Goal: Task Accomplishment & Management: Manage account settings

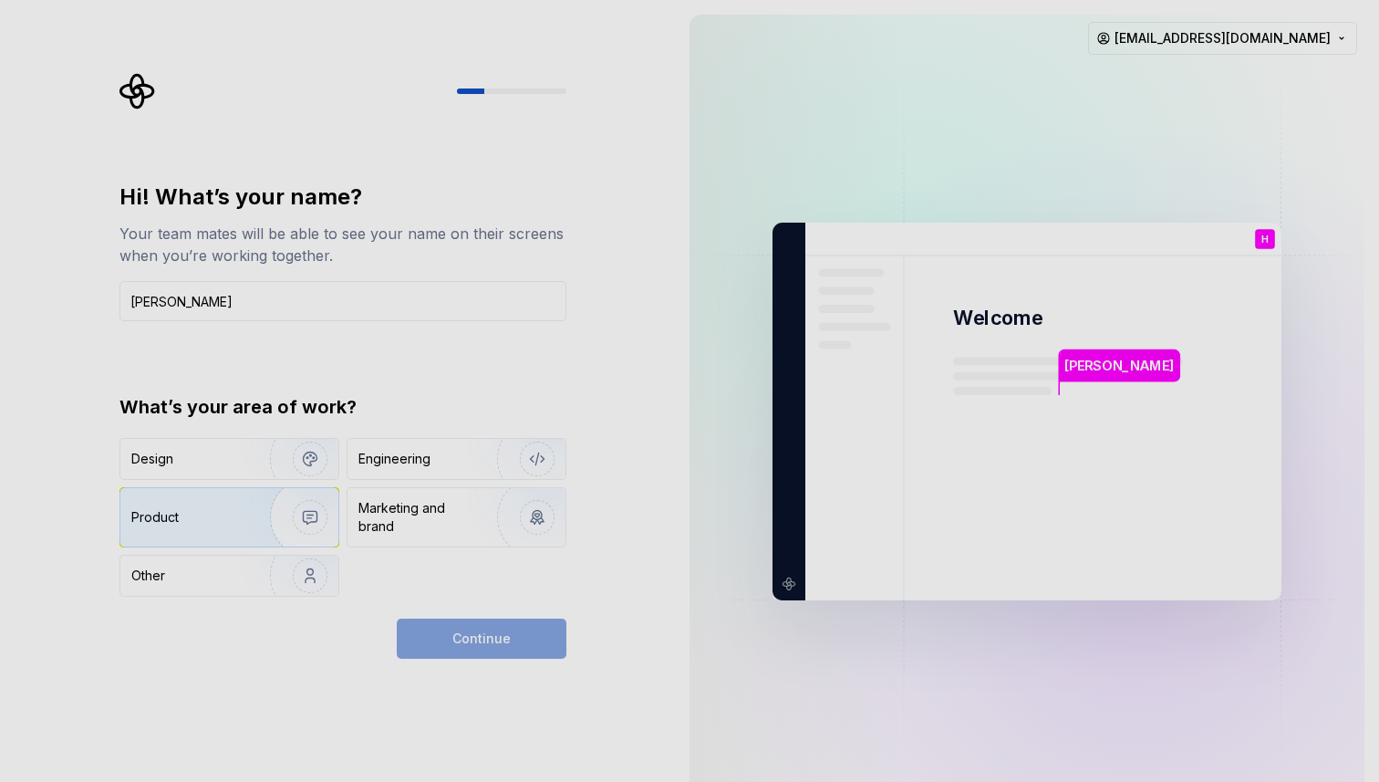
type input "[PERSON_NAME]"
click at [284, 513] on img "button" at bounding box center [298, 517] width 117 height 122
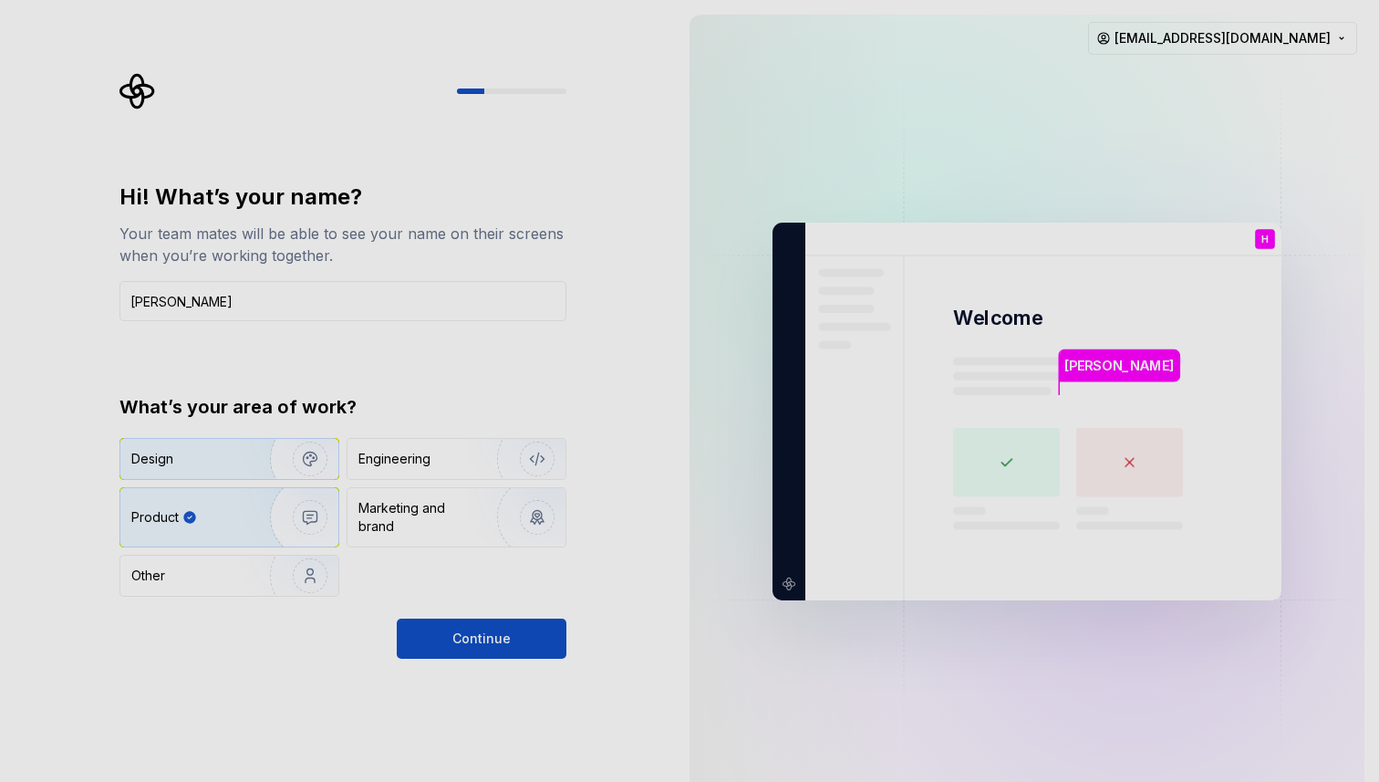
click at [267, 453] on img "button" at bounding box center [298, 459] width 117 height 122
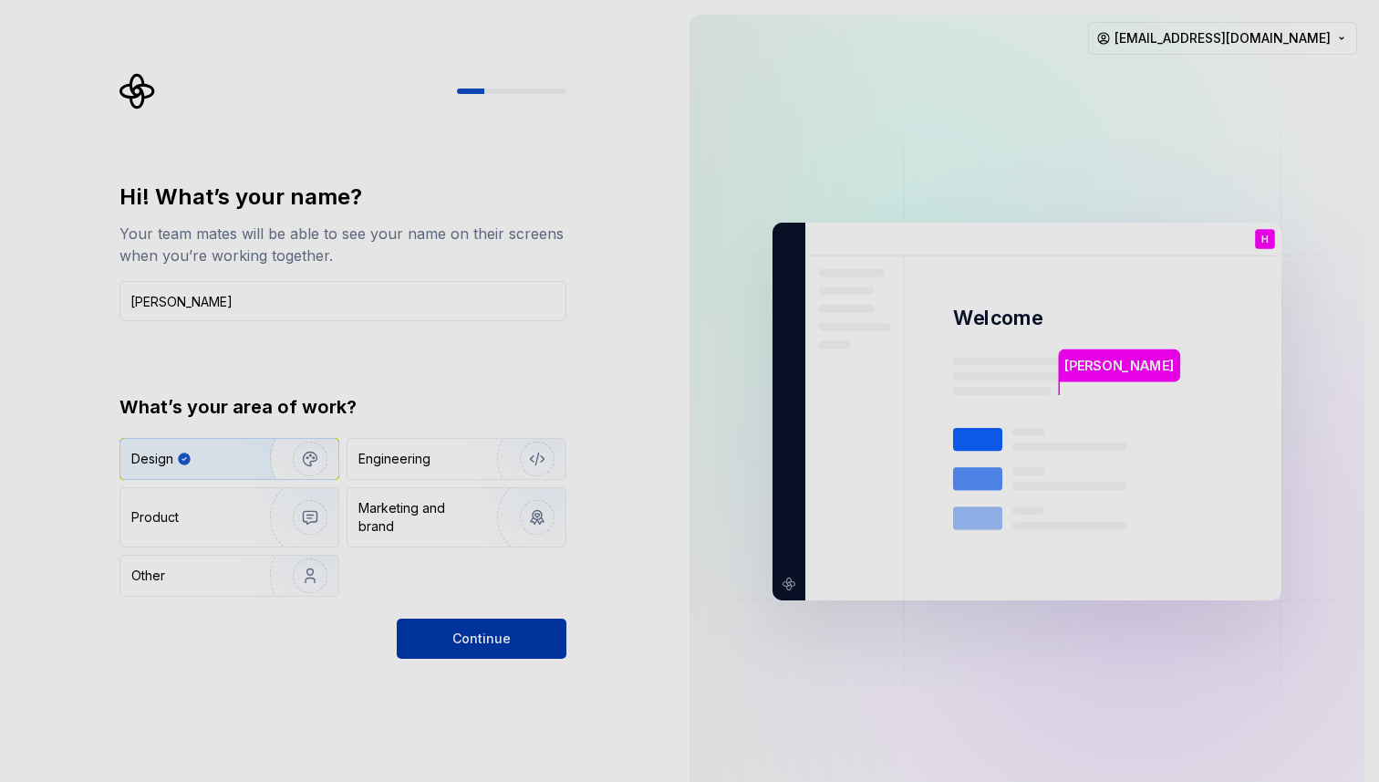
click at [455, 642] on span "Continue" at bounding box center [481, 638] width 58 height 18
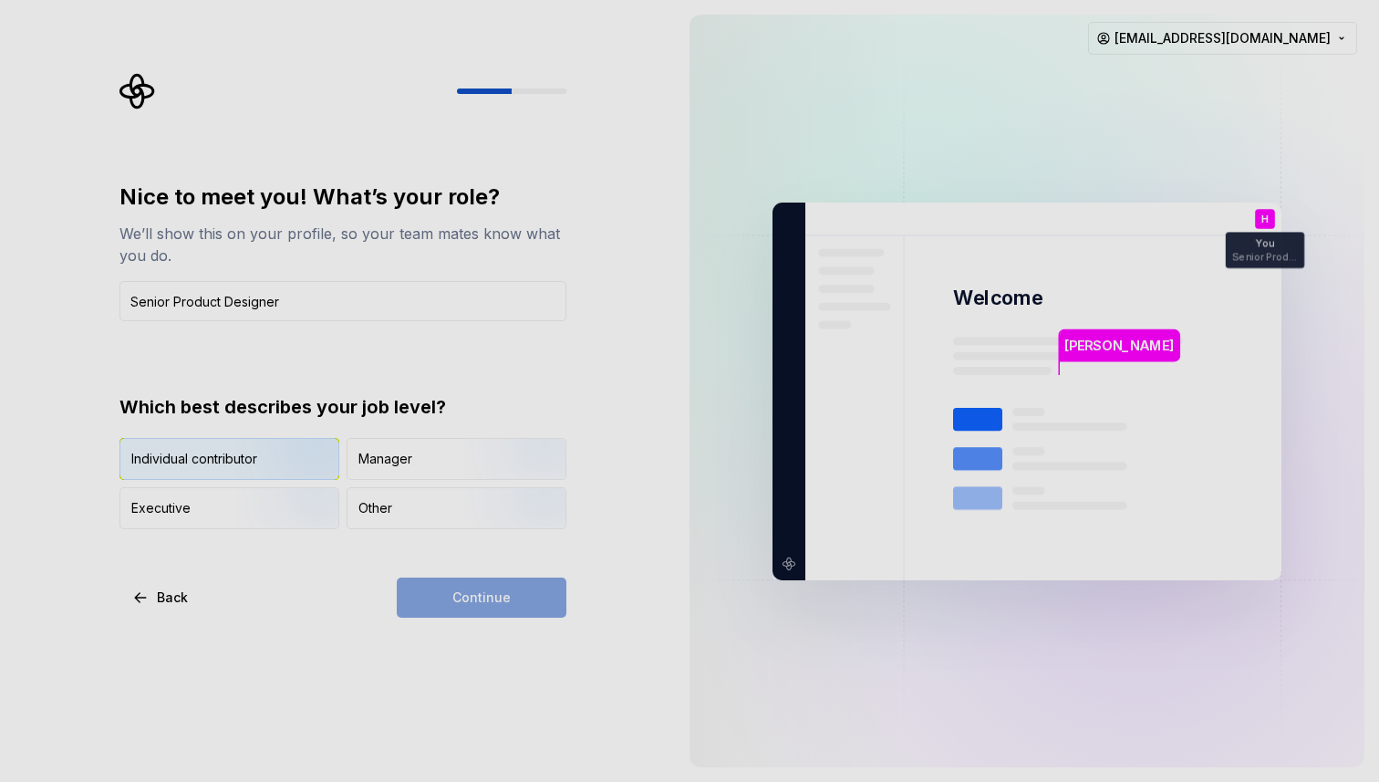
type input "Senior Product Designer"
click at [292, 462] on img "button" at bounding box center [294, 481] width 117 height 122
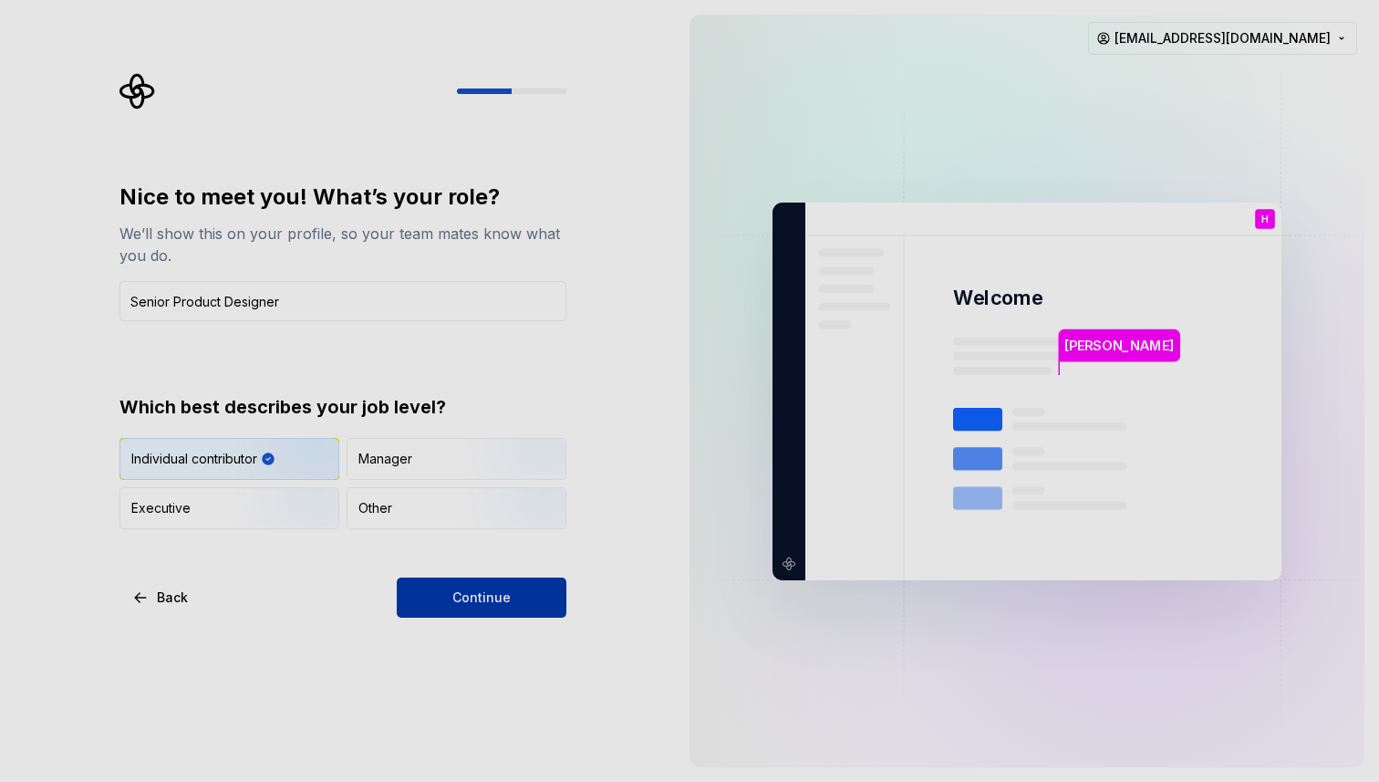
click at [431, 592] on button "Continue" at bounding box center [482, 597] width 170 height 40
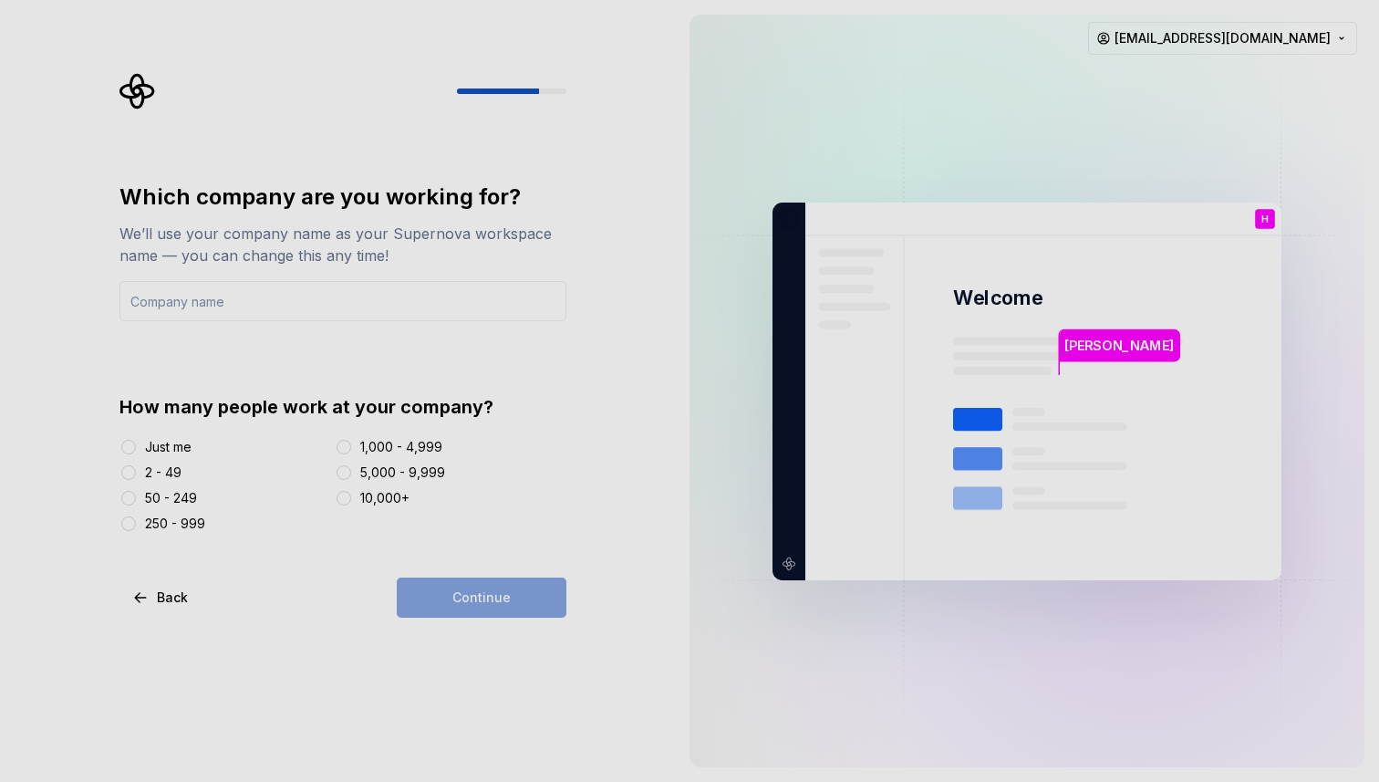
click at [153, 471] on div "2 - 49" at bounding box center [163, 472] width 36 height 18
click at [136, 471] on button "2 - 49" at bounding box center [128, 472] width 15 height 15
click at [166, 521] on div "250 - 999" at bounding box center [175, 523] width 60 height 18
click at [136, 521] on button "250 - 999" at bounding box center [128, 523] width 15 height 15
click at [297, 302] on input "text" at bounding box center [342, 301] width 447 height 40
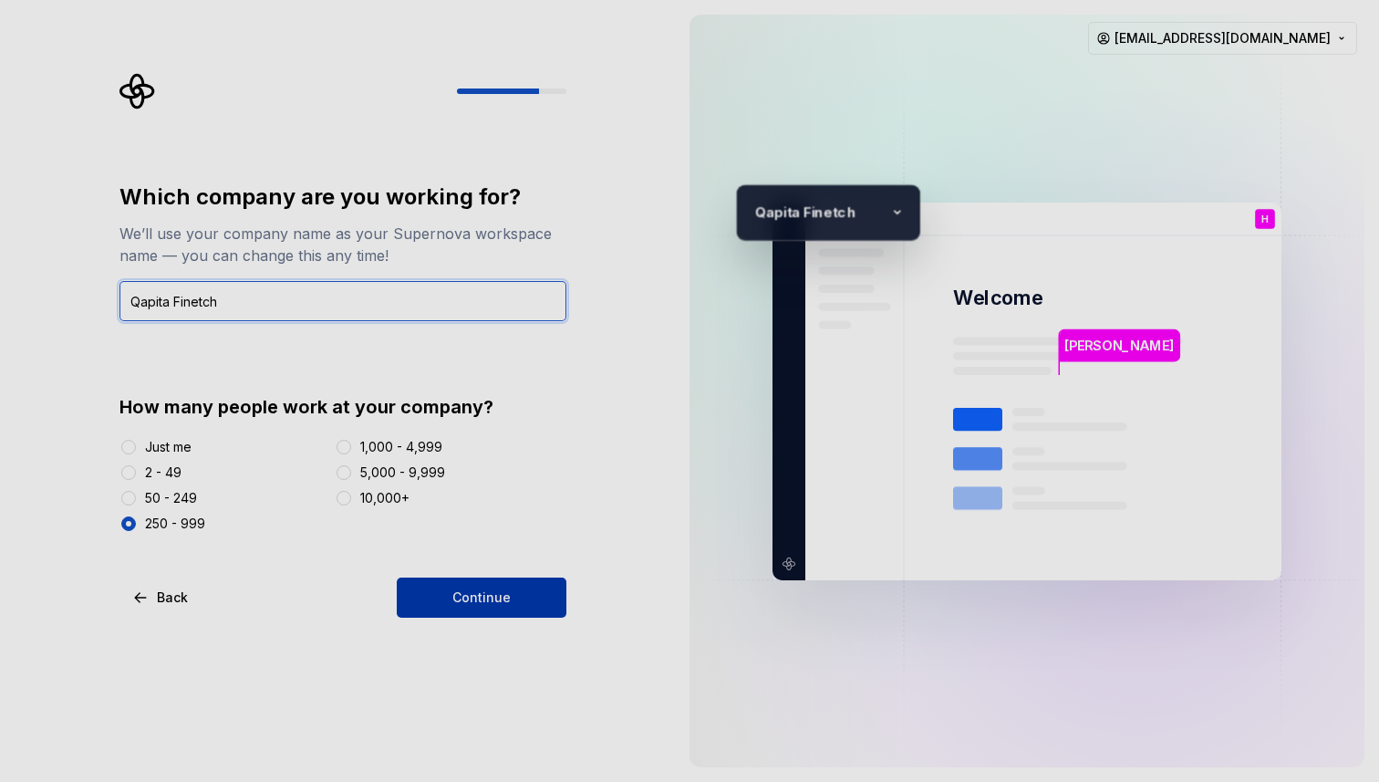
type input "Qapita Finetch"
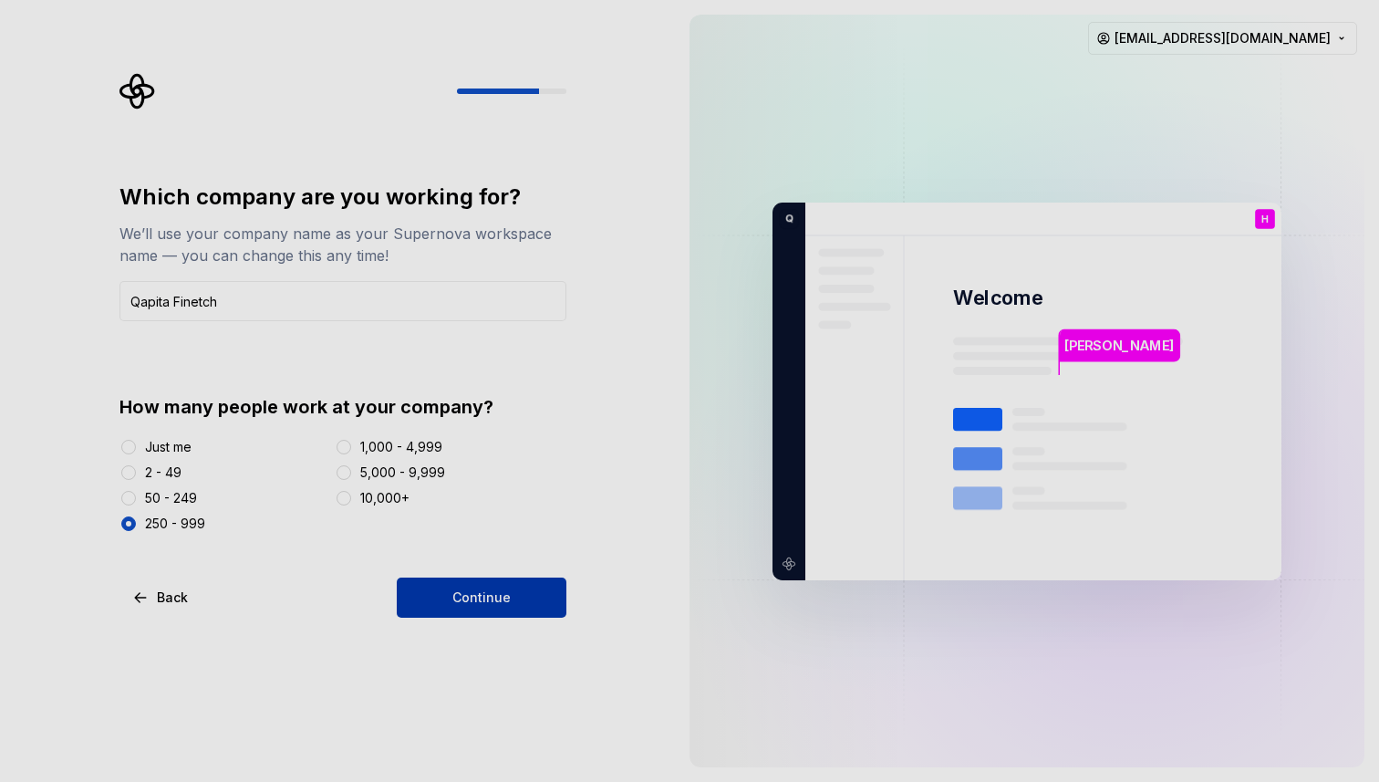
click at [452, 595] on button "Continue" at bounding box center [482, 597] width 170 height 40
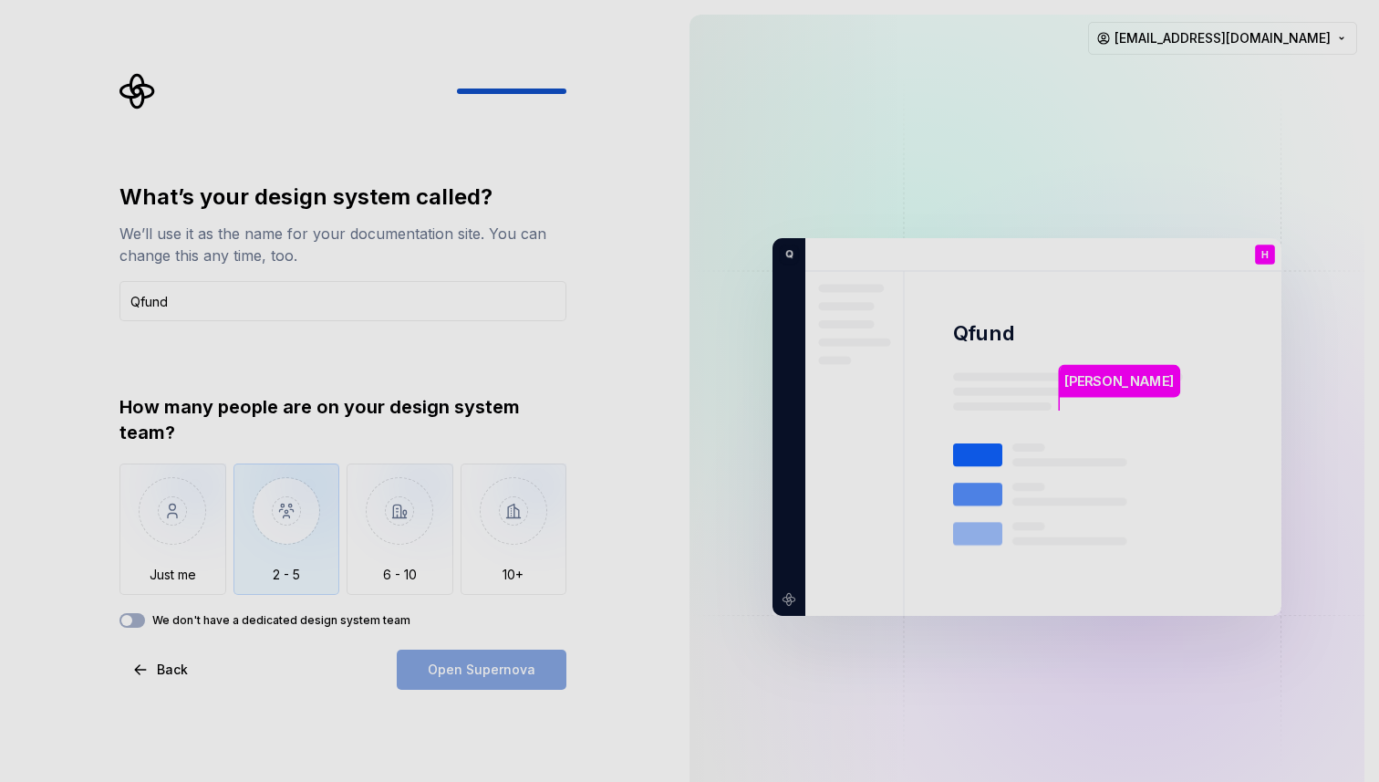
type input "Qfund"
click at [270, 518] on img "button" at bounding box center [286, 524] width 107 height 122
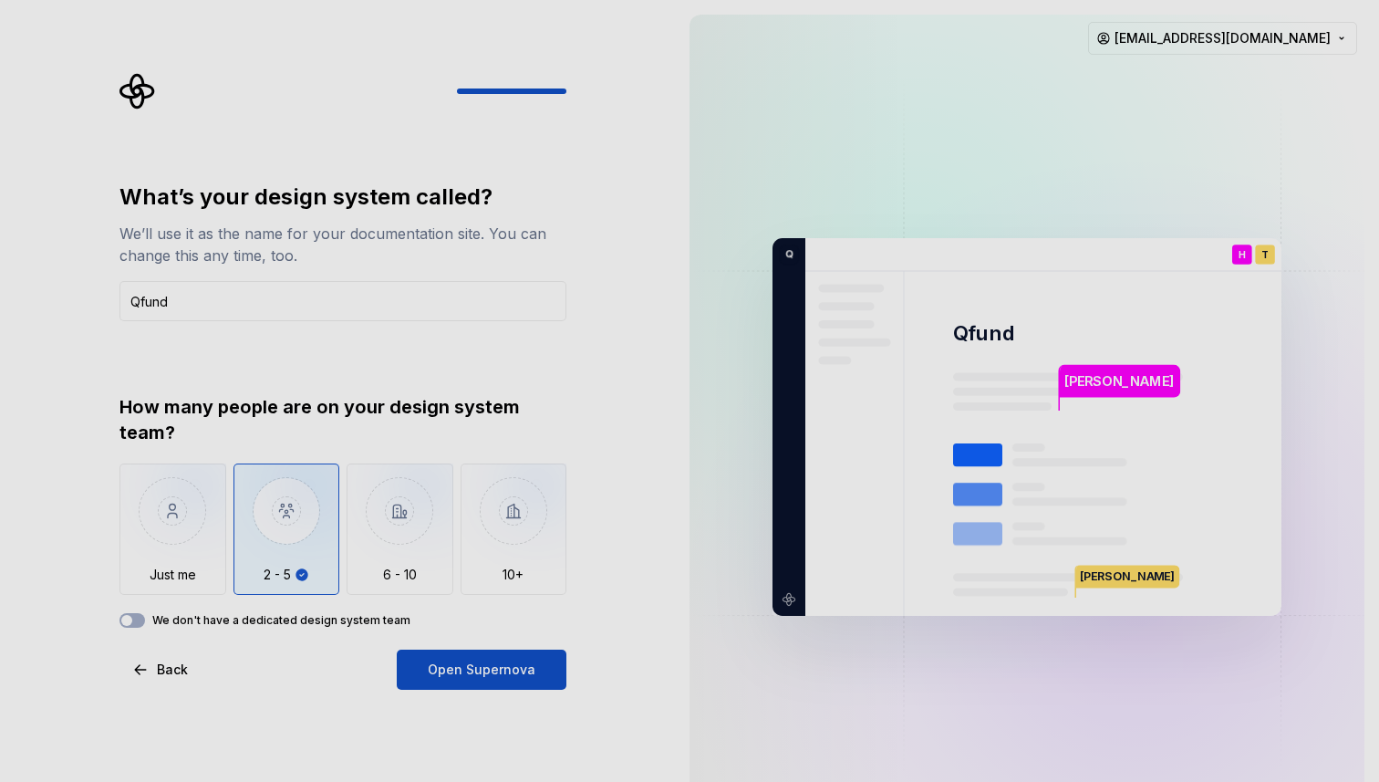
click at [244, 623] on label "We don't have a dedicated design system team" at bounding box center [281, 620] width 258 height 15
click at [145, 623] on button "We don't have a dedicated design system team" at bounding box center [132, 620] width 26 height 15
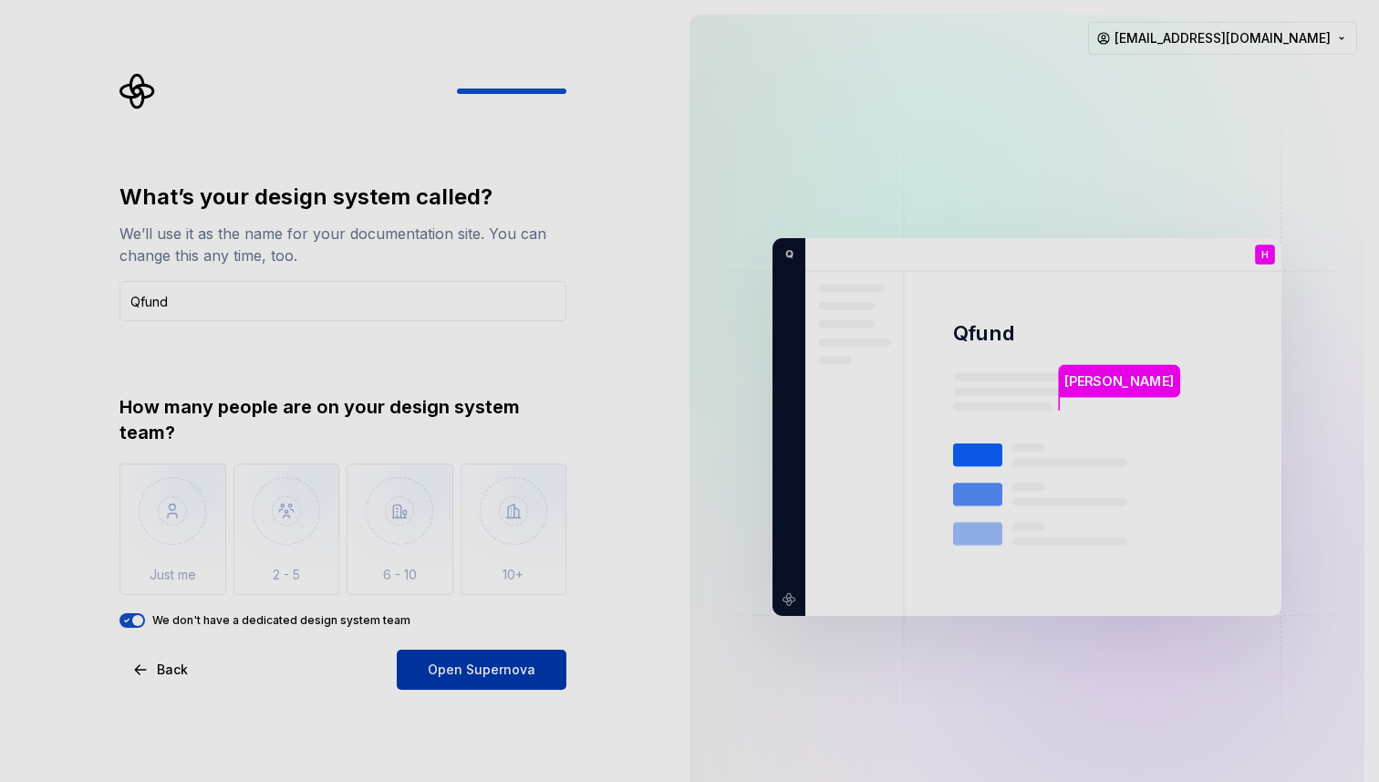
click at [428, 672] on button "Open Supernova" at bounding box center [482, 669] width 170 height 40
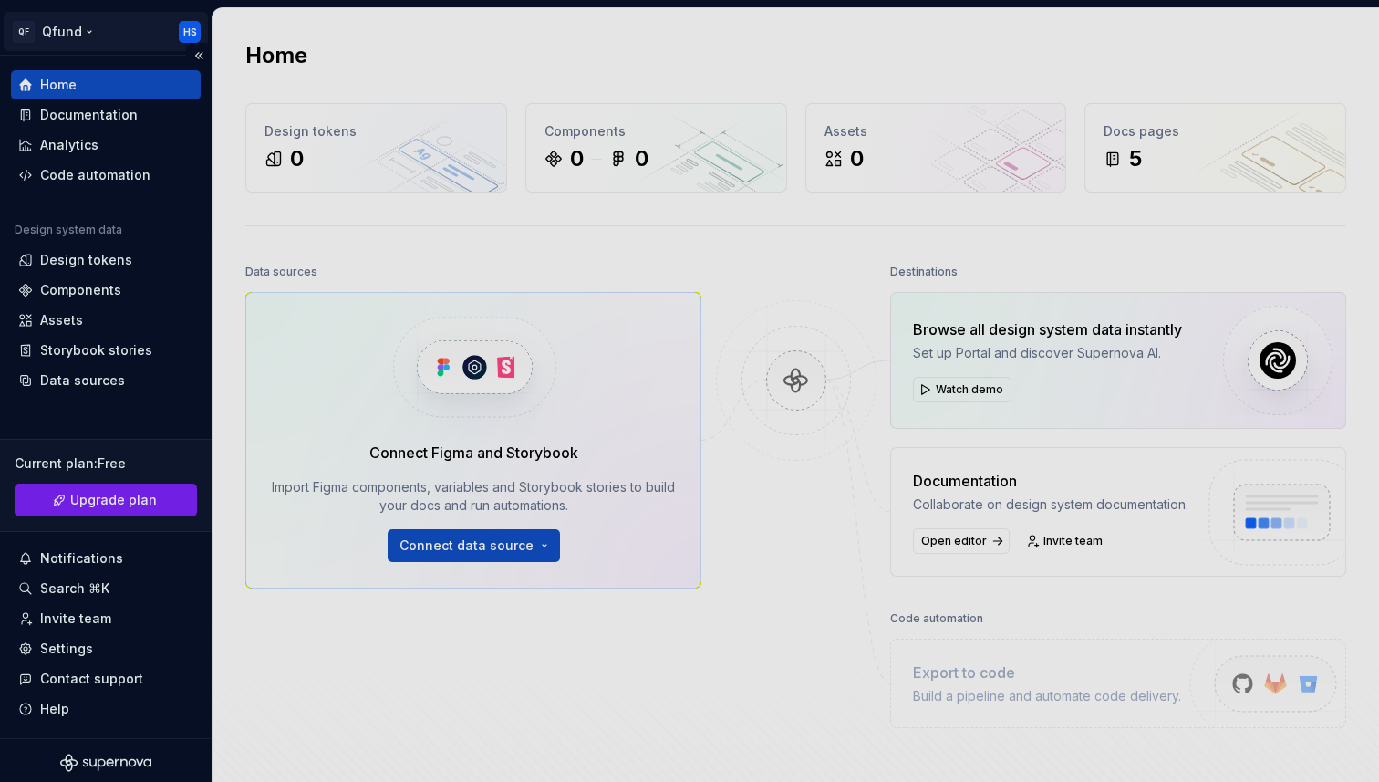
click at [190, 32] on html "QF Qfund HS Home Documentation Analytics Code automation Design system data Des…" at bounding box center [689, 391] width 1379 height 782
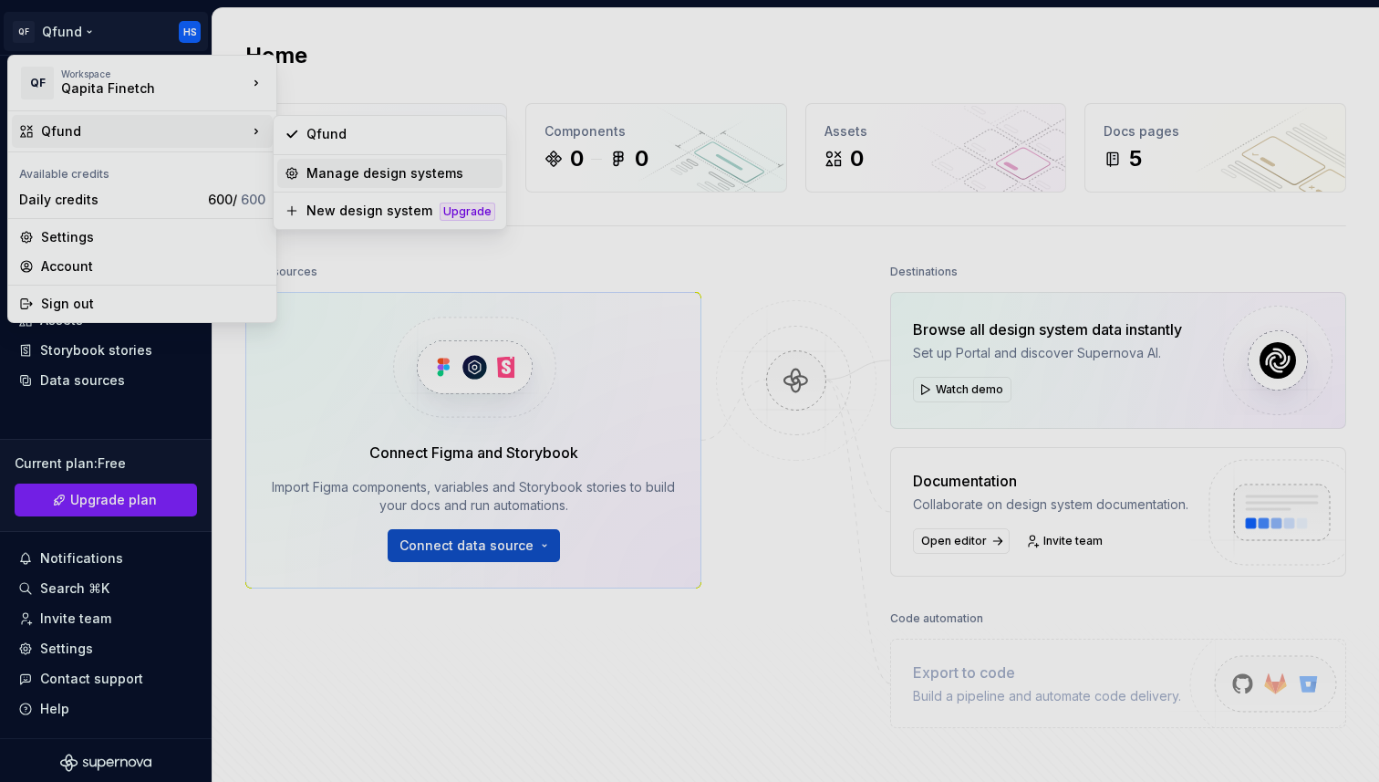
click at [337, 175] on div "Manage design systems" at bounding box center [400, 173] width 189 height 18
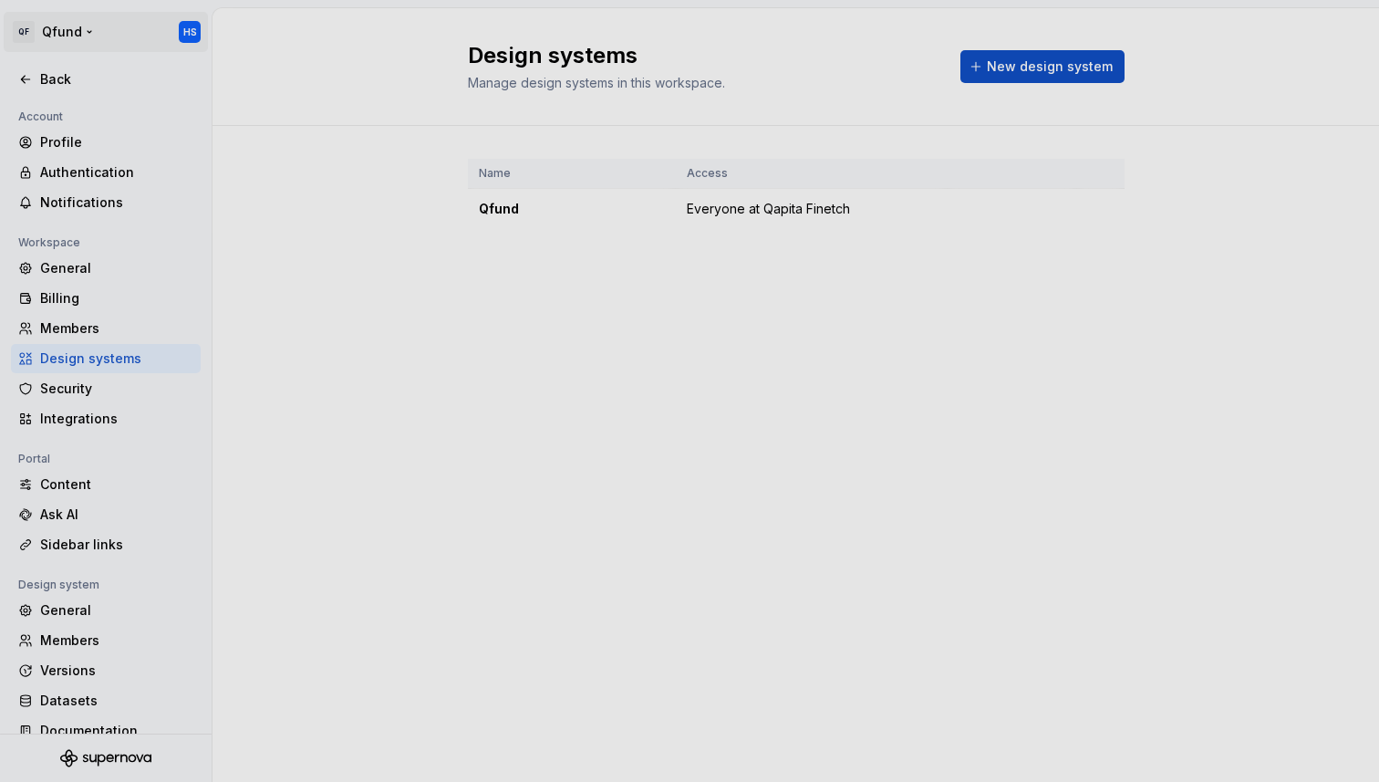
click at [144, 26] on html "QF Qfund HS Back Account Profile Authentication Notifications Workspace General…" at bounding box center [689, 391] width 1379 height 782
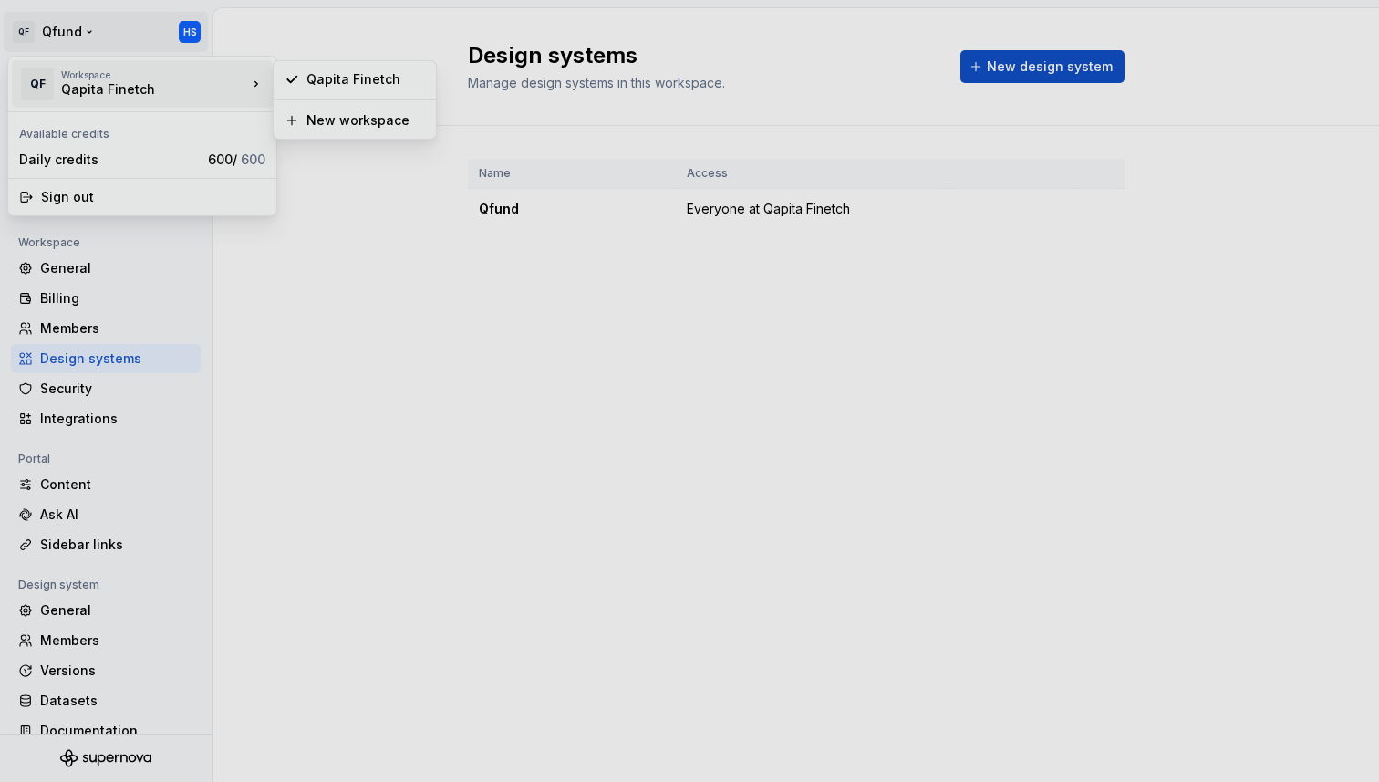
click at [94, 80] on div "Qapita Finetch" at bounding box center [138, 89] width 155 height 18
click at [421, 257] on html "QF Qfund HS Back Account Profile Authentication Notifications Workspace General…" at bounding box center [689, 391] width 1379 height 782
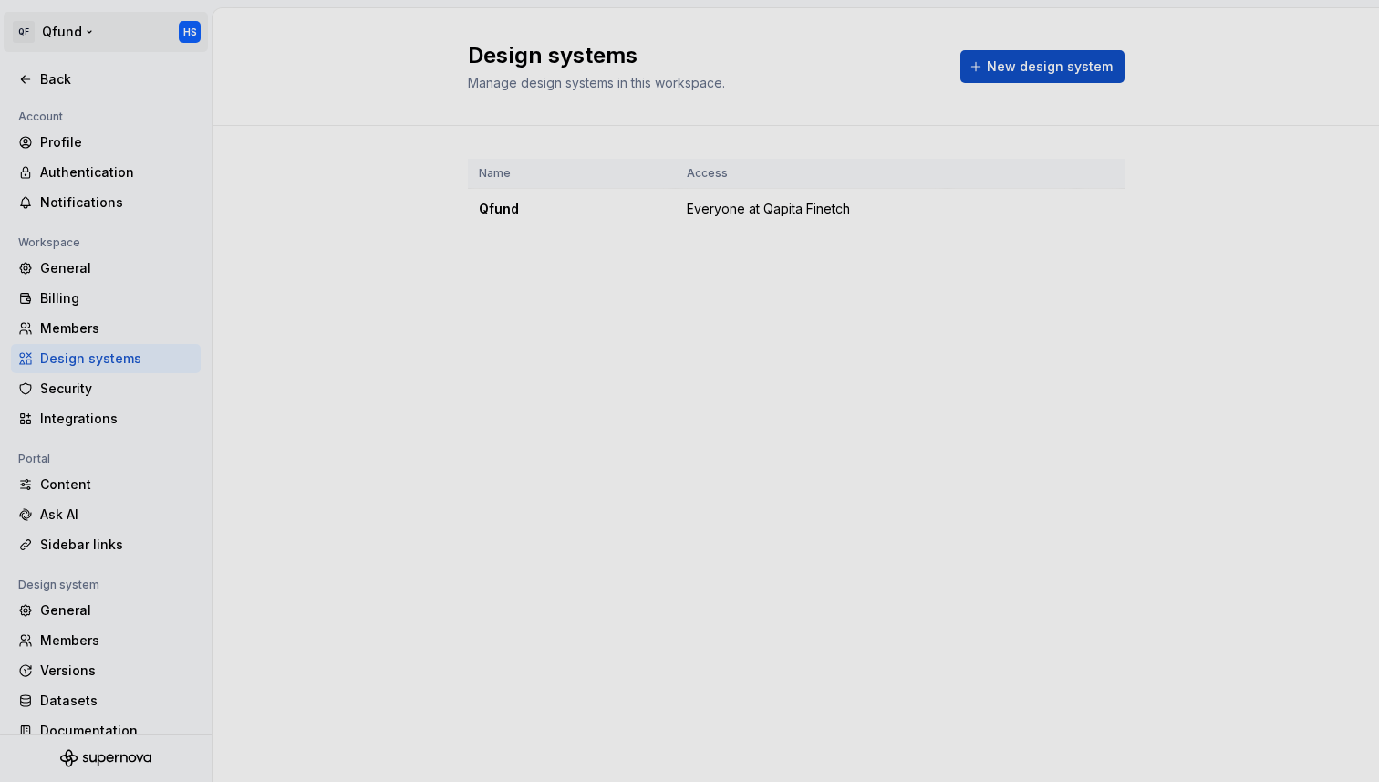
click at [19, 26] on html "QF Qfund HS Back Account Profile Authentication Notifications Workspace General…" at bounding box center [689, 391] width 1379 height 782
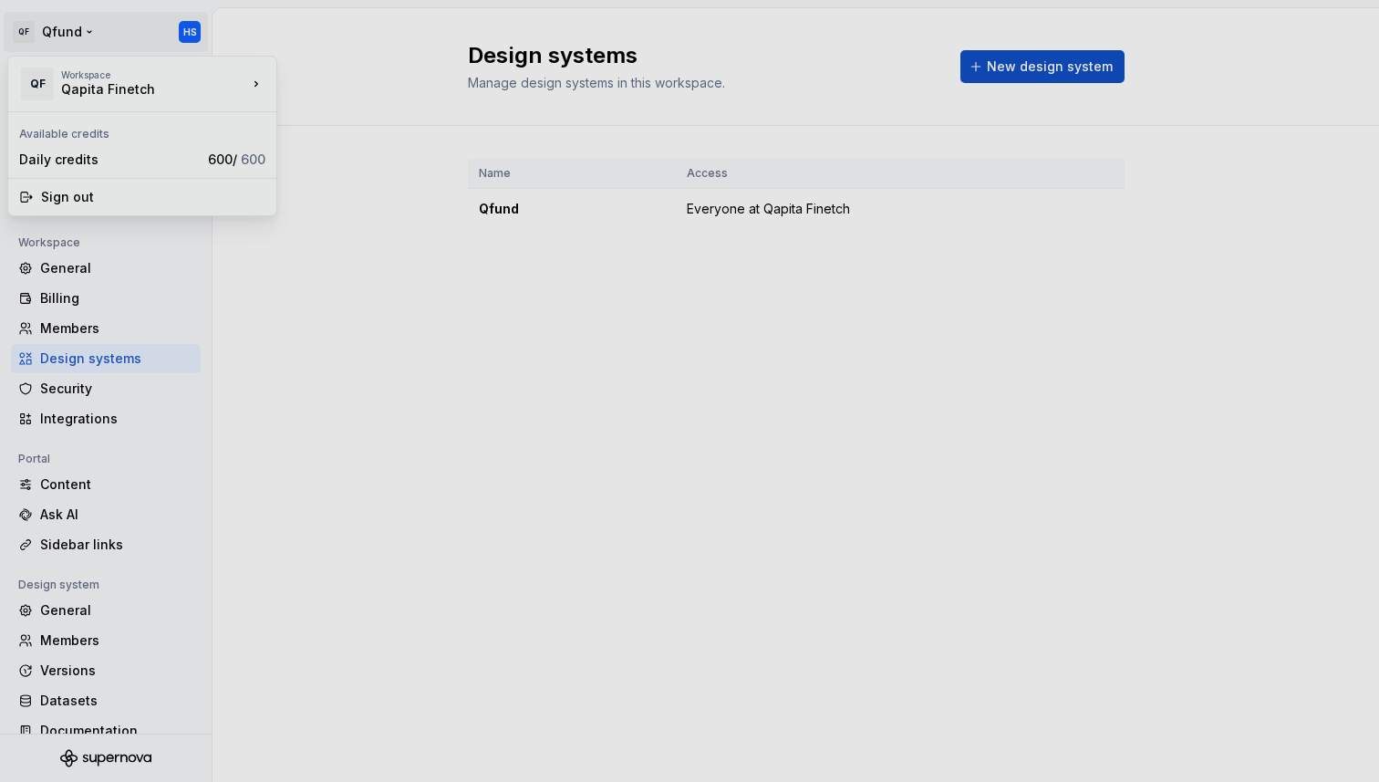
click at [192, 36] on html "QF Qfund HS Back Account Profile Authentication Notifications Workspace General…" at bounding box center [689, 391] width 1379 height 782
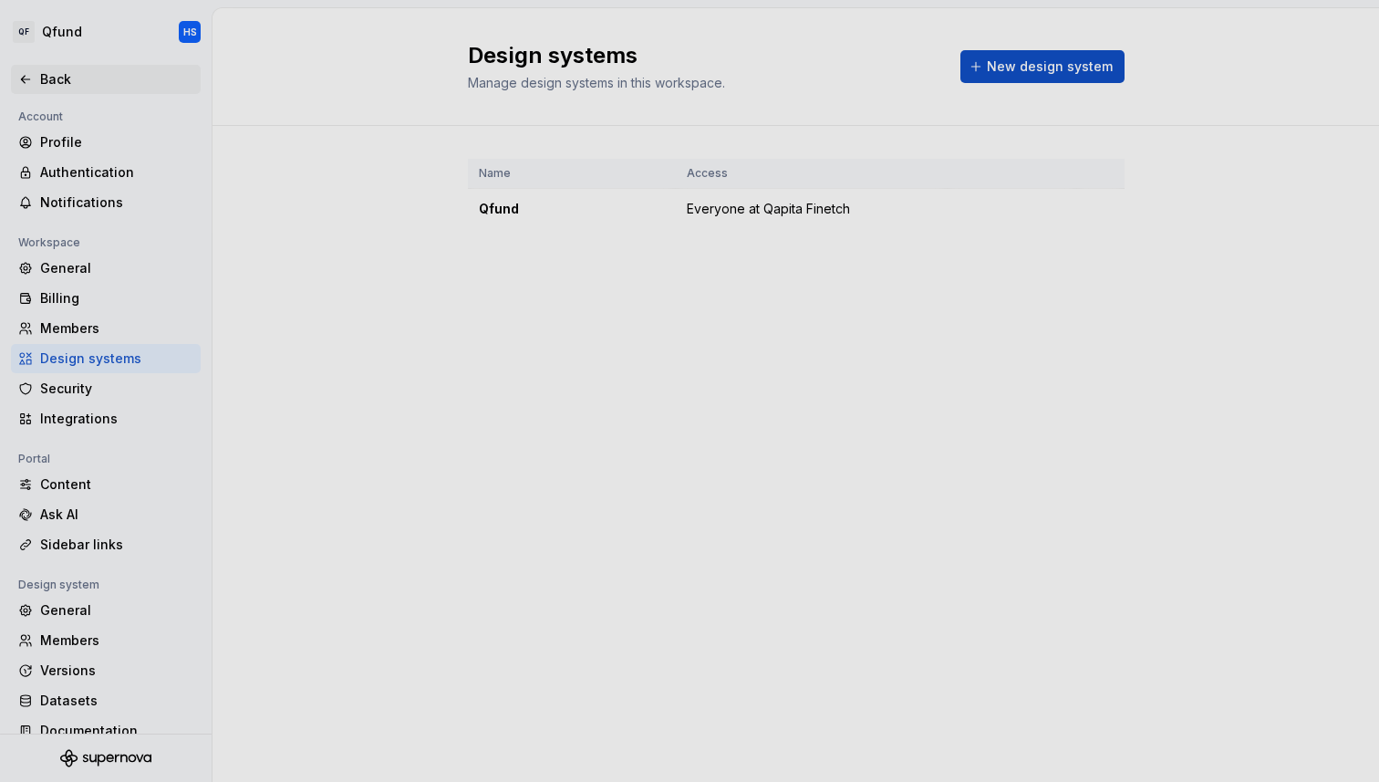
click at [67, 84] on div "Back" at bounding box center [116, 79] width 153 height 18
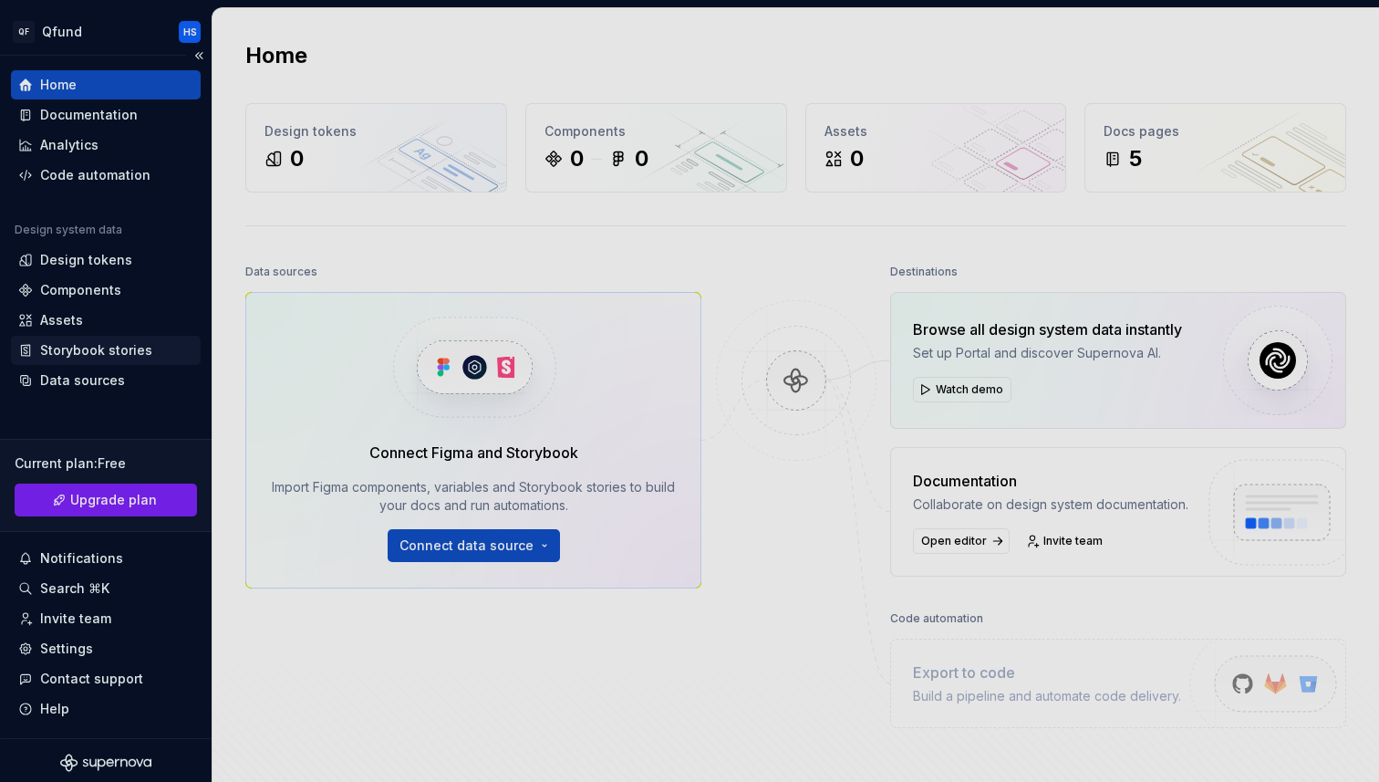
scroll to position [5, 0]
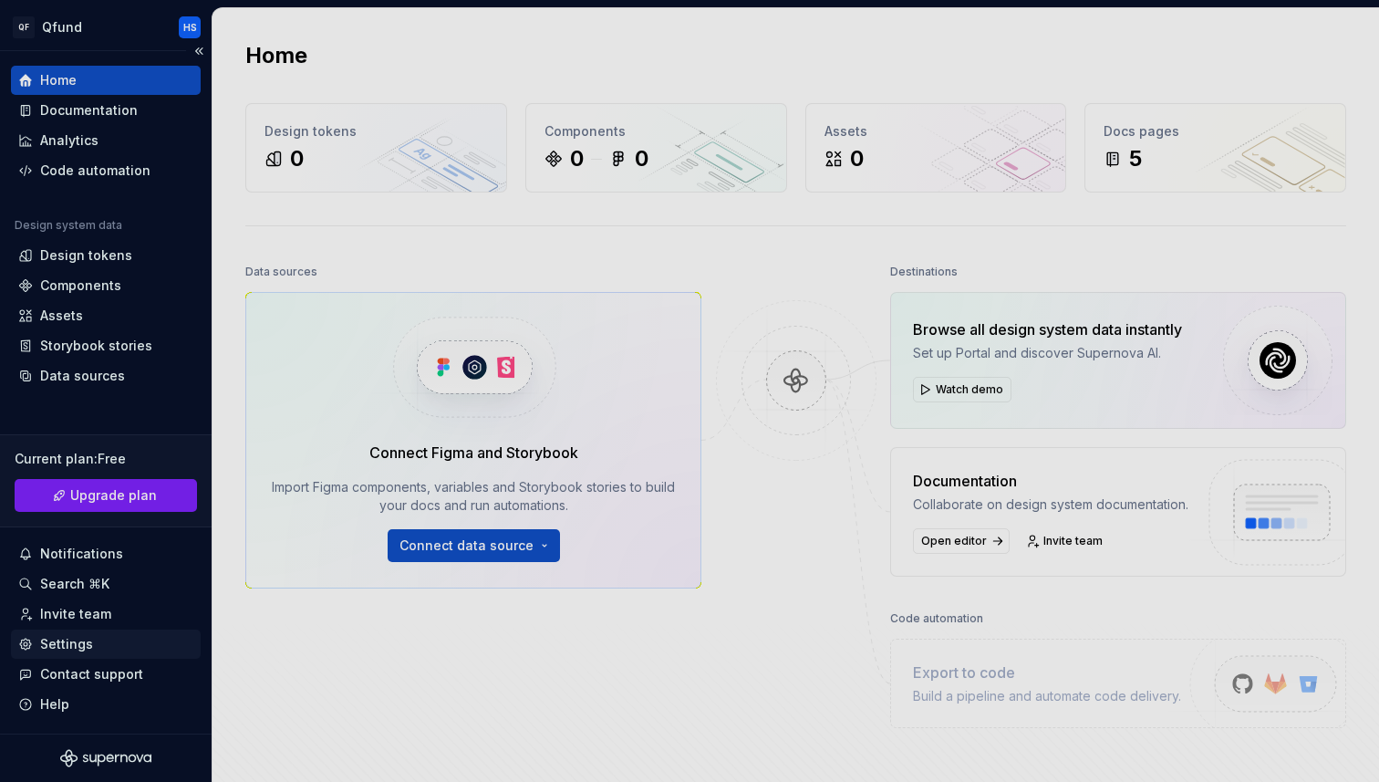
click at [97, 643] on div "Settings" at bounding box center [105, 644] width 175 height 18
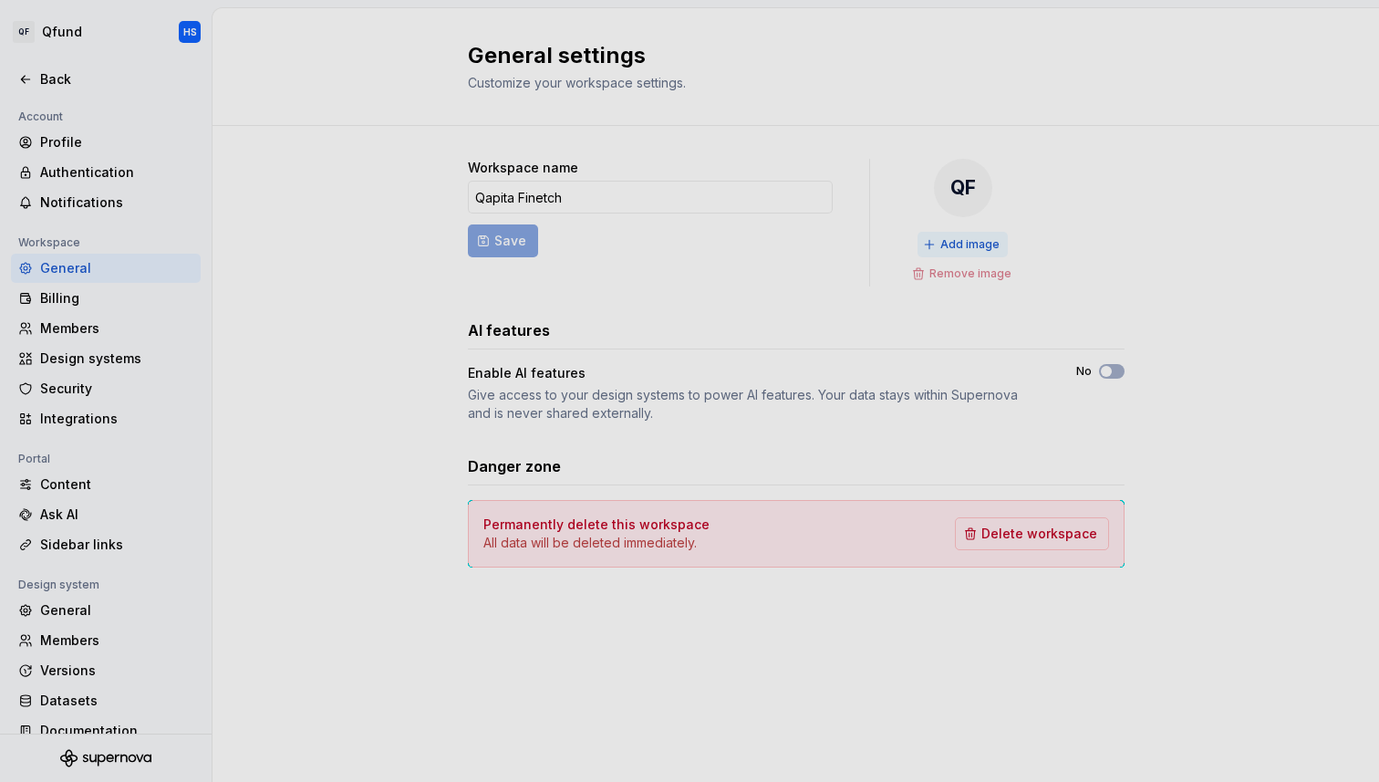
click at [964, 243] on span "Add image" at bounding box center [969, 244] width 59 height 15
click at [979, 240] on span "Change image" at bounding box center [970, 244] width 78 height 15
click at [1169, 226] on div "Workspace name Qapita Finetch Save Change image Remove image AI features Enable…" at bounding box center [796, 381] width 1167 height 511
click at [1114, 364] on button "No" at bounding box center [1112, 371] width 26 height 15
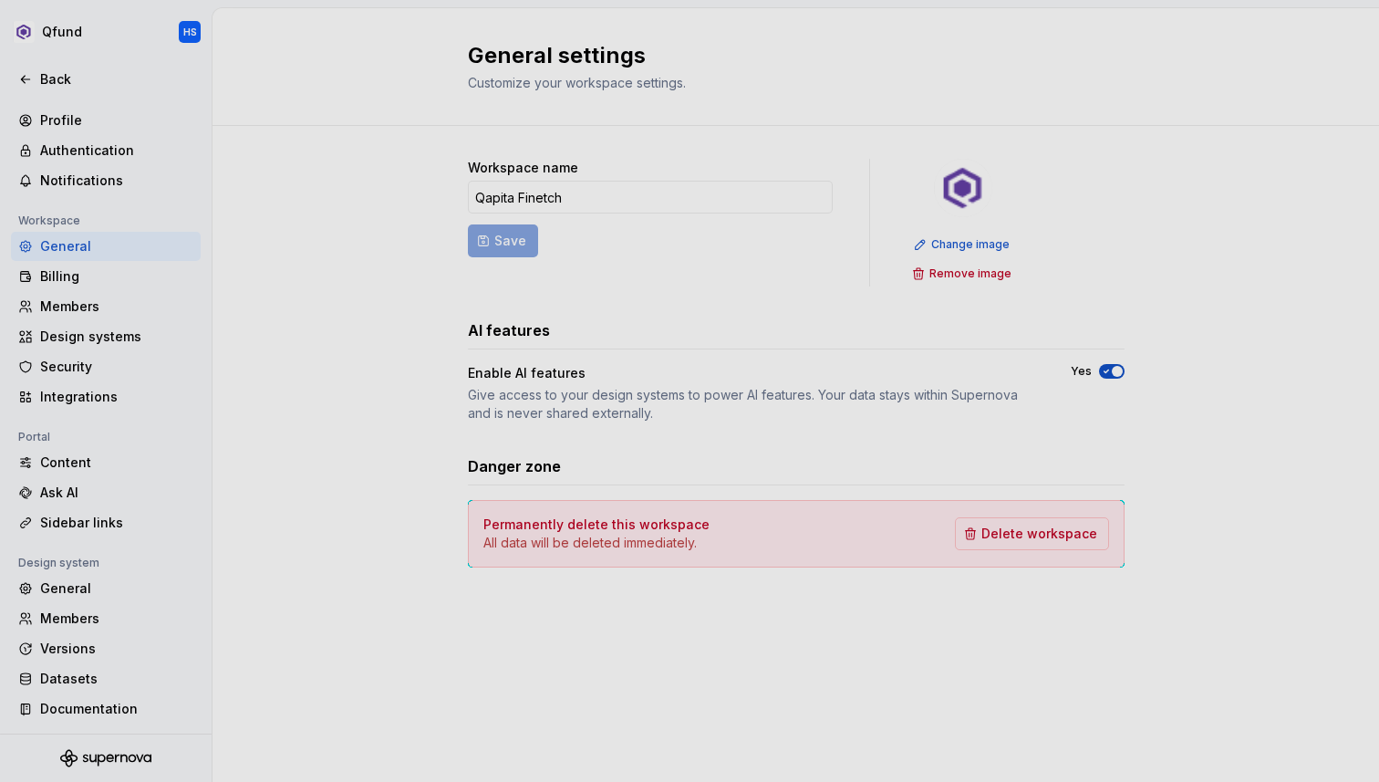
click at [485, 242] on form "Workspace name [PERSON_NAME] Save" at bounding box center [650, 223] width 365 height 128
click at [91, 592] on div "General" at bounding box center [116, 588] width 153 height 18
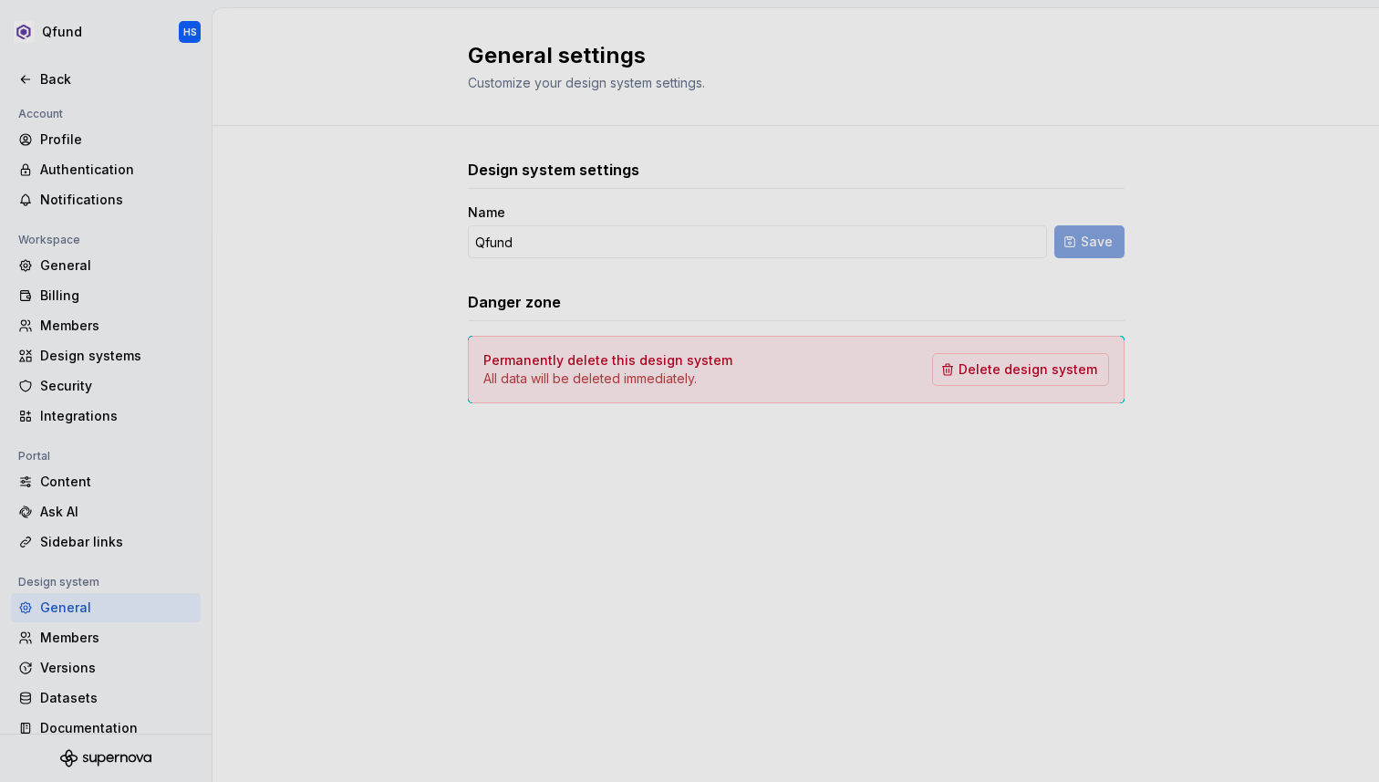
scroll to position [22, 0]
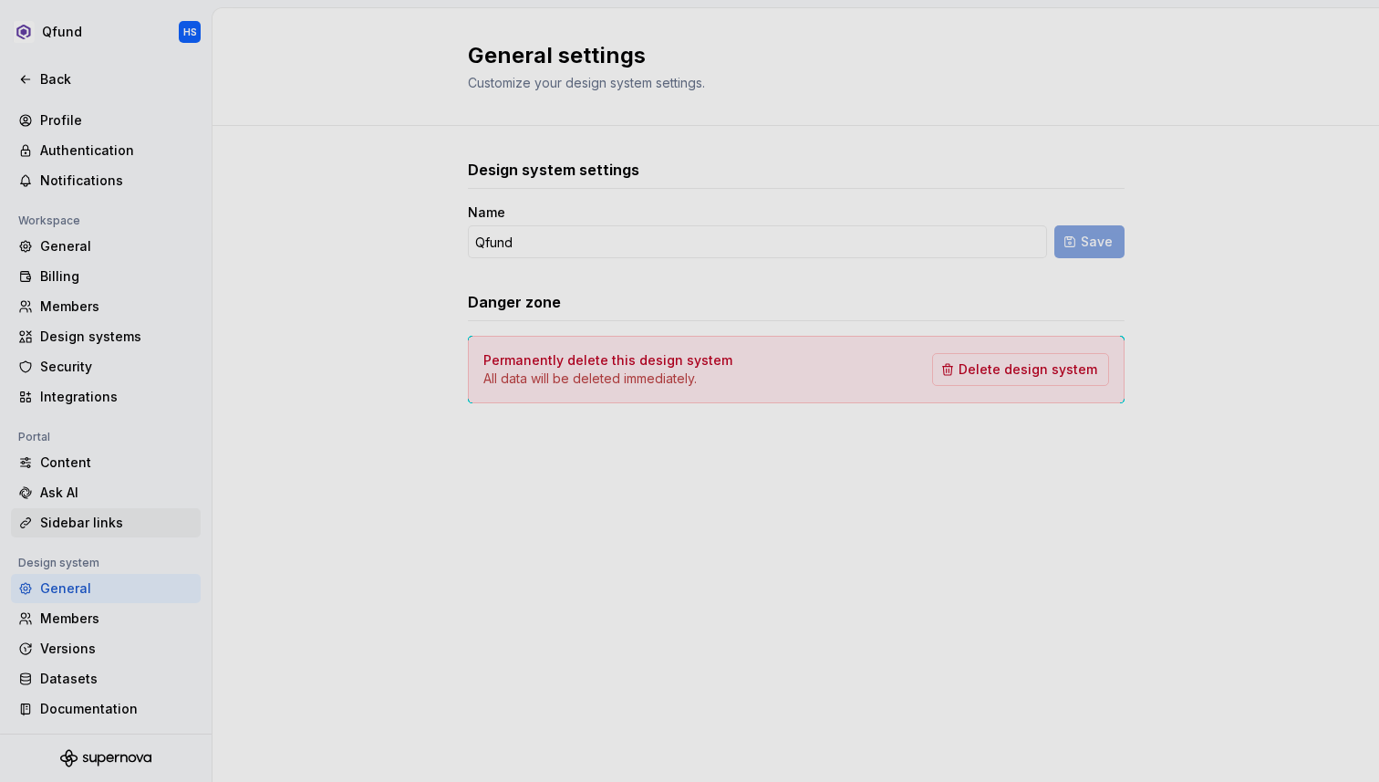
click at [74, 518] on div "Sidebar links" at bounding box center [116, 523] width 153 height 18
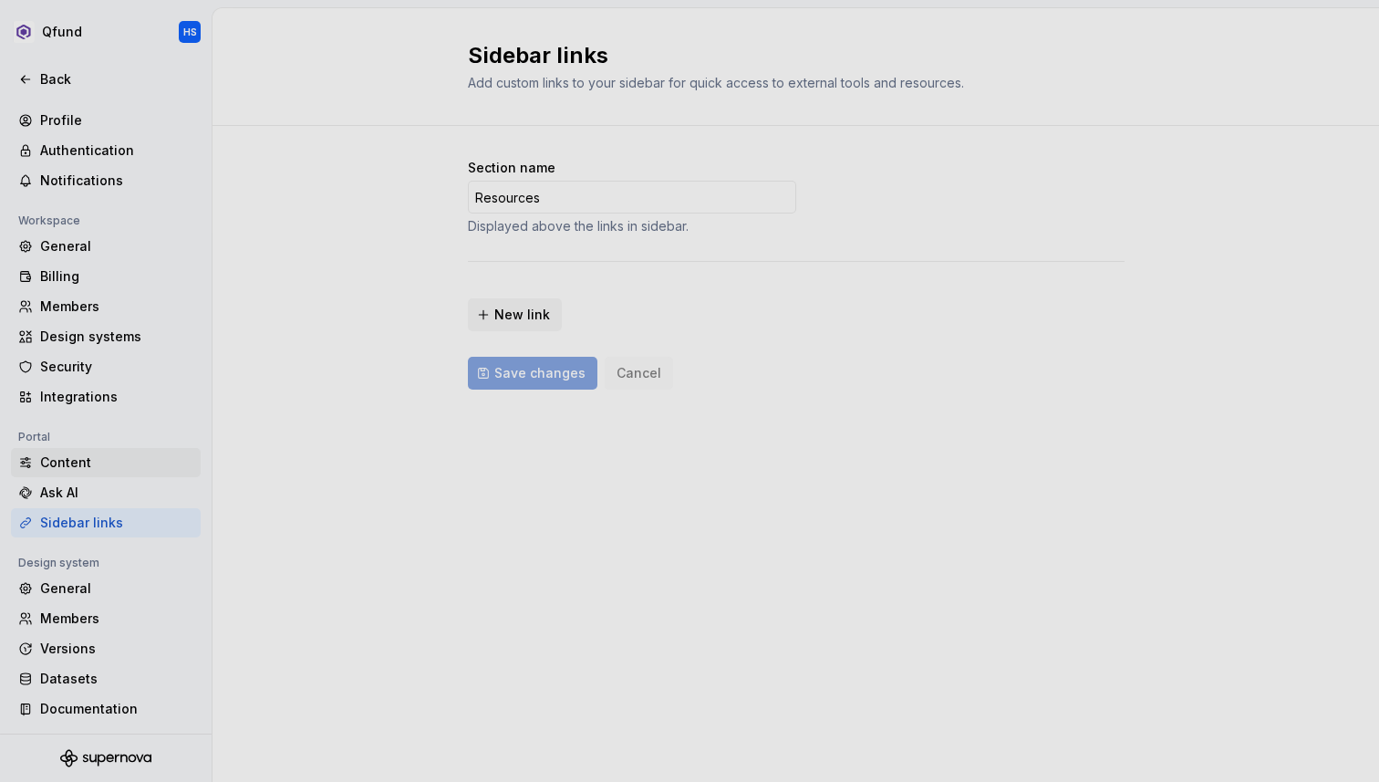
click at [86, 463] on div "Content" at bounding box center [116, 462] width 153 height 18
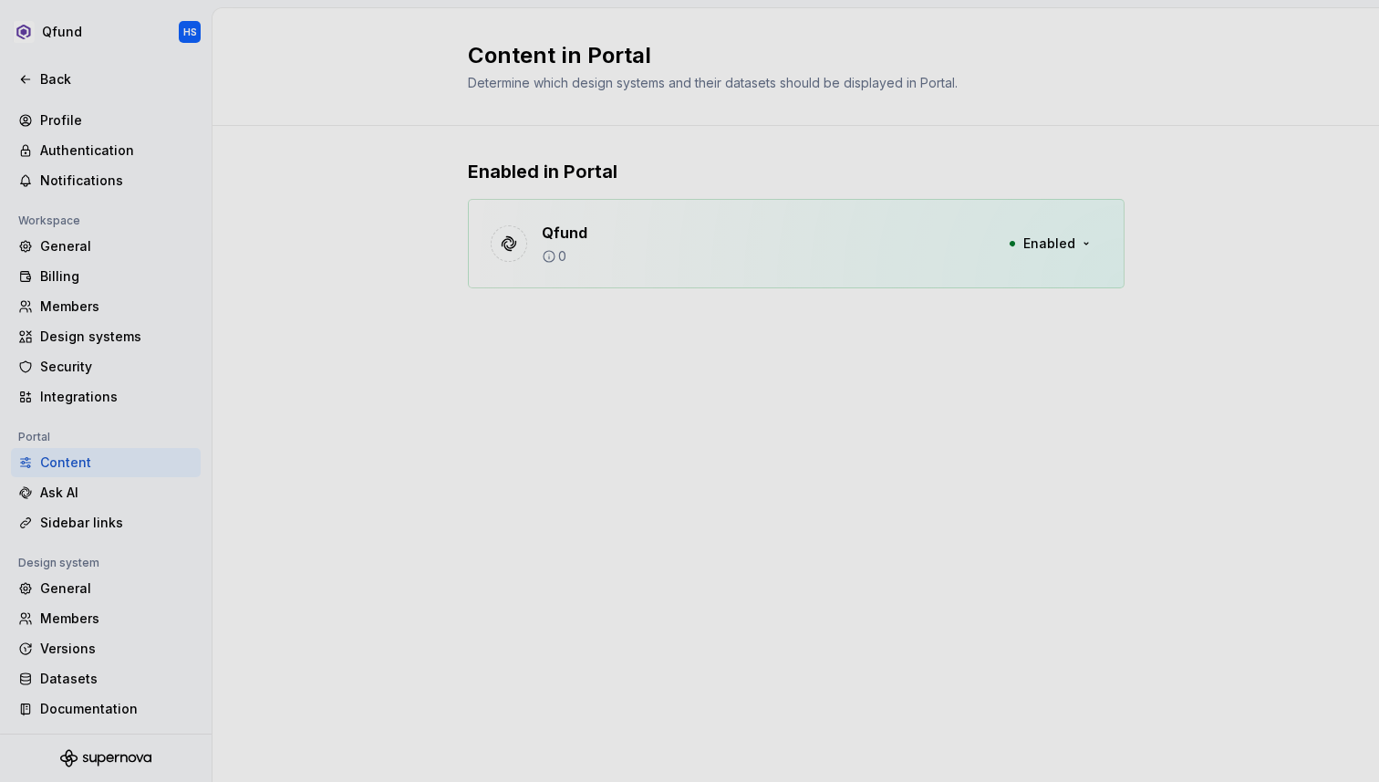
click at [621, 244] on div "Qfund 0 Enabled" at bounding box center [796, 243] width 657 height 89
click at [1023, 238] on button "Enabled" at bounding box center [1049, 243] width 105 height 33
click at [88, 525] on div "Sidebar links" at bounding box center [116, 523] width 153 height 18
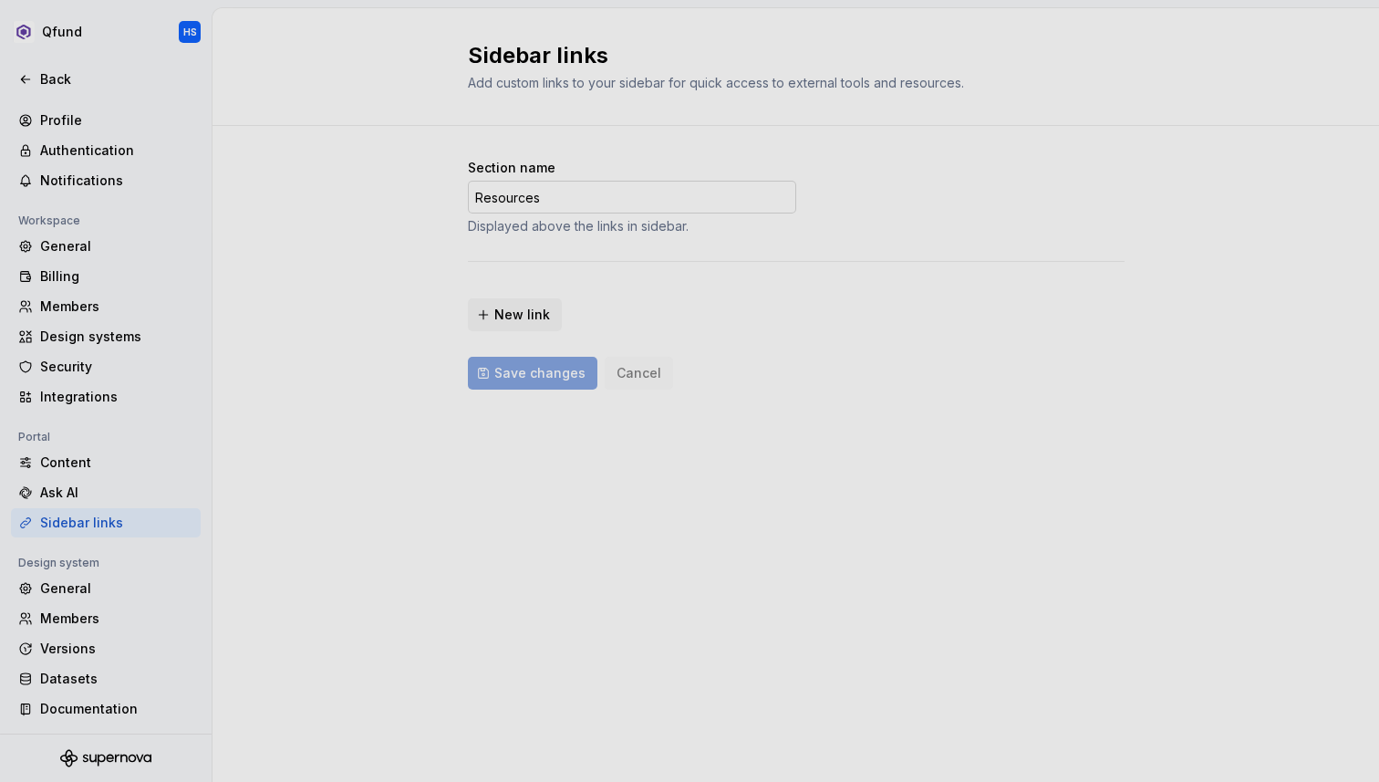
click at [573, 186] on input "Resources" at bounding box center [632, 197] width 328 height 33
click at [407, 324] on div "Section name Resources Displayed above the links in sidebar. New link Save chan…" at bounding box center [796, 292] width 1167 height 333
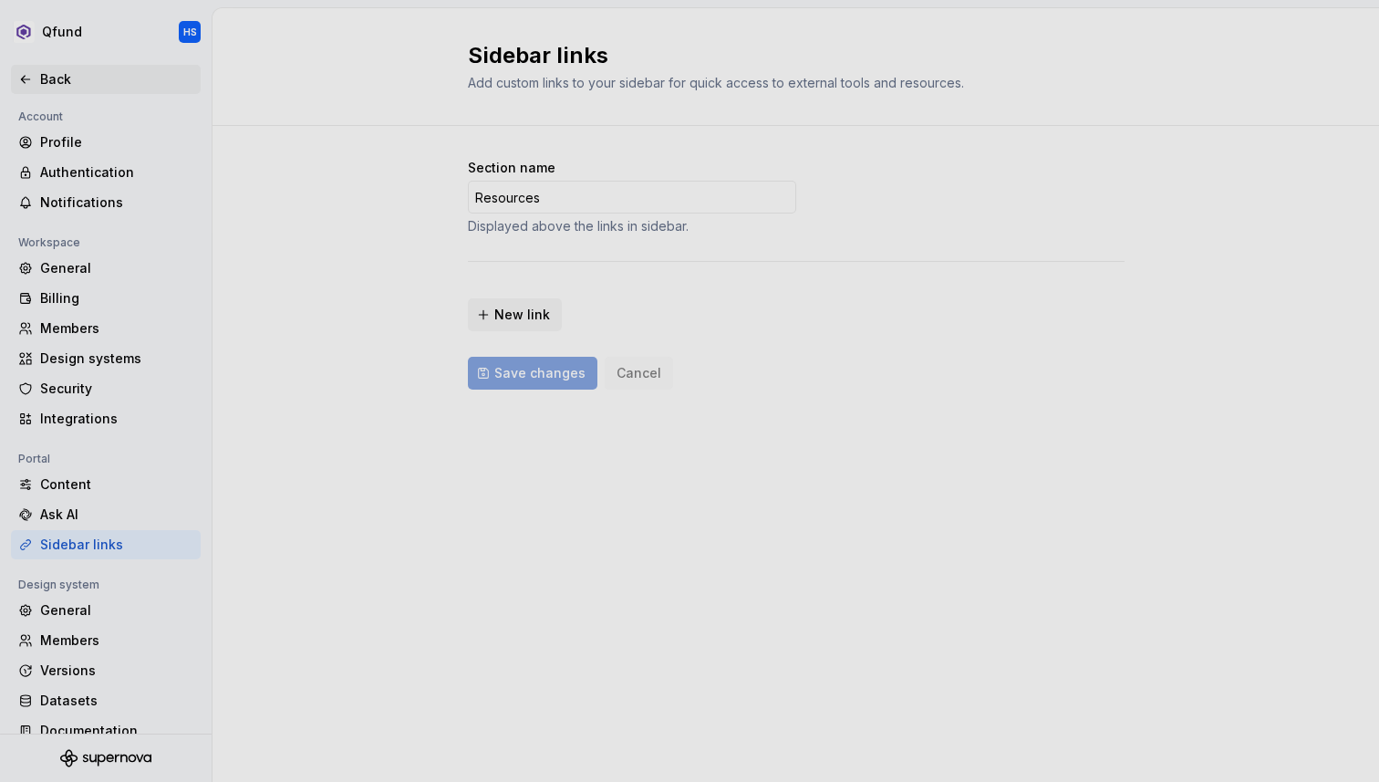
click at [24, 74] on icon at bounding box center [25, 79] width 15 height 15
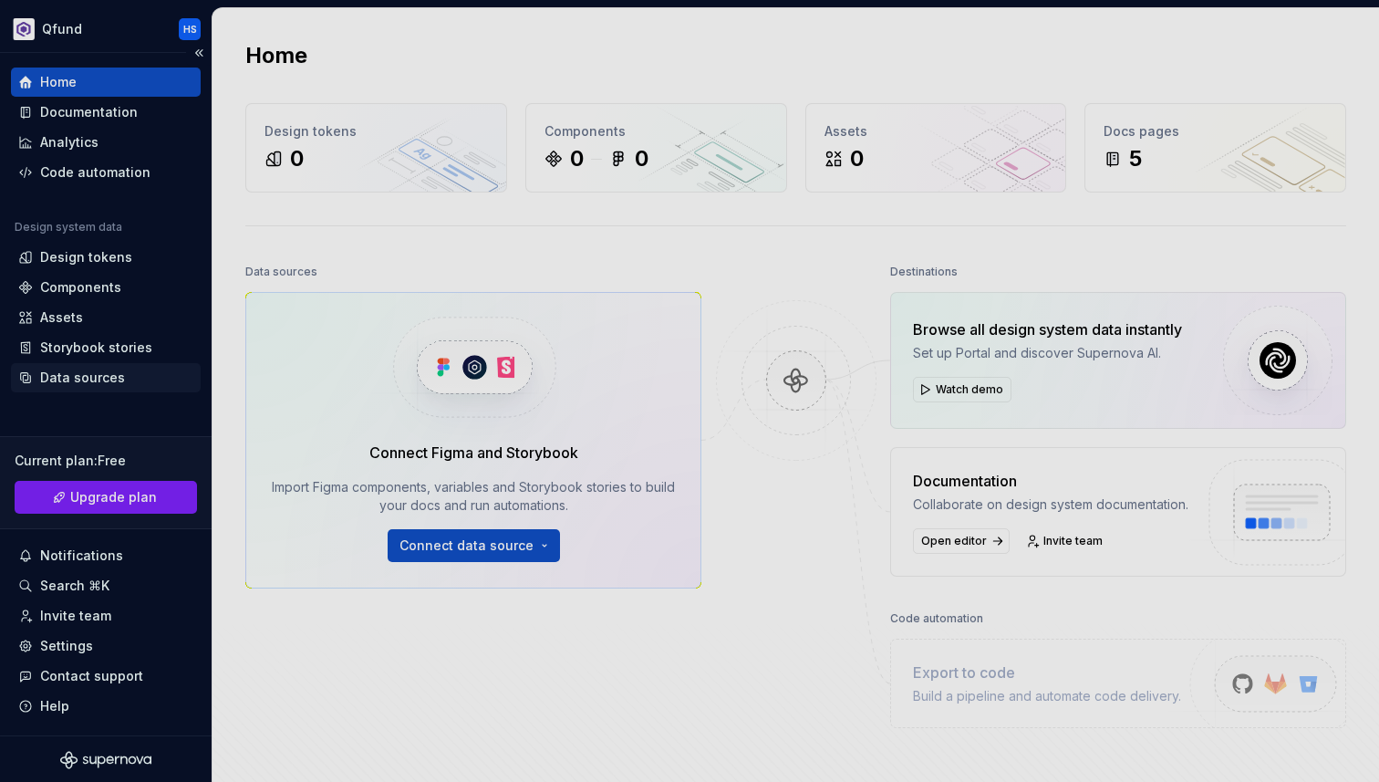
scroll to position [5, 0]
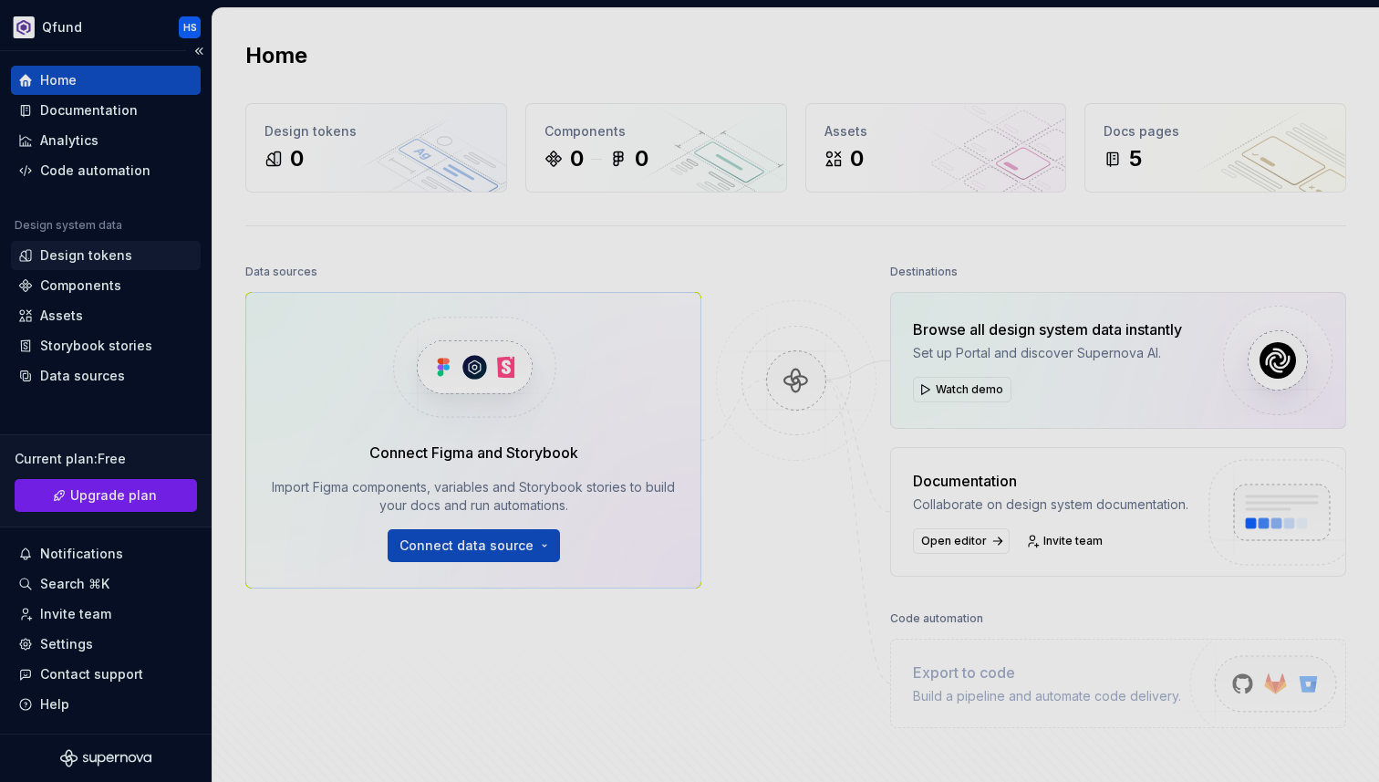
click at [98, 256] on div "Design tokens" at bounding box center [86, 255] width 92 height 18
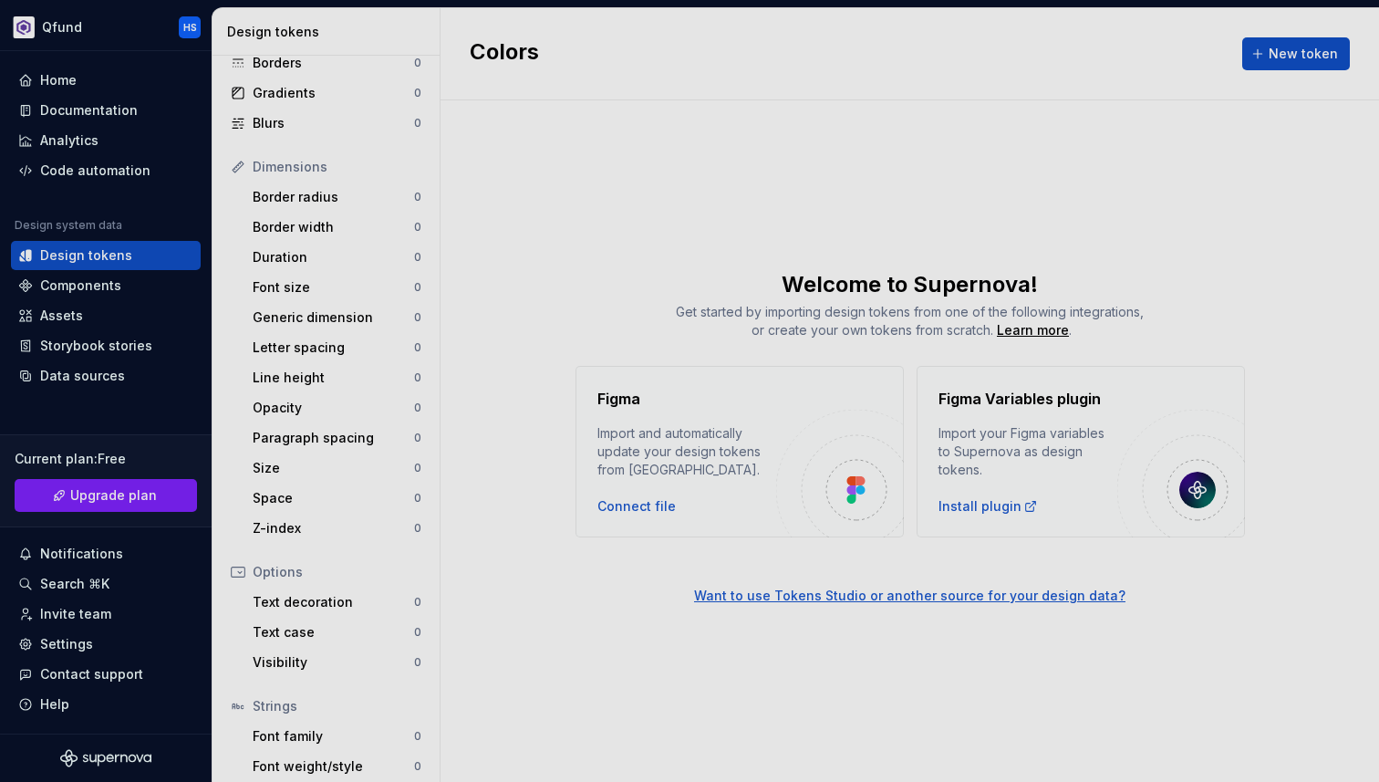
scroll to position [217, 0]
